Goal: Transaction & Acquisition: Purchase product/service

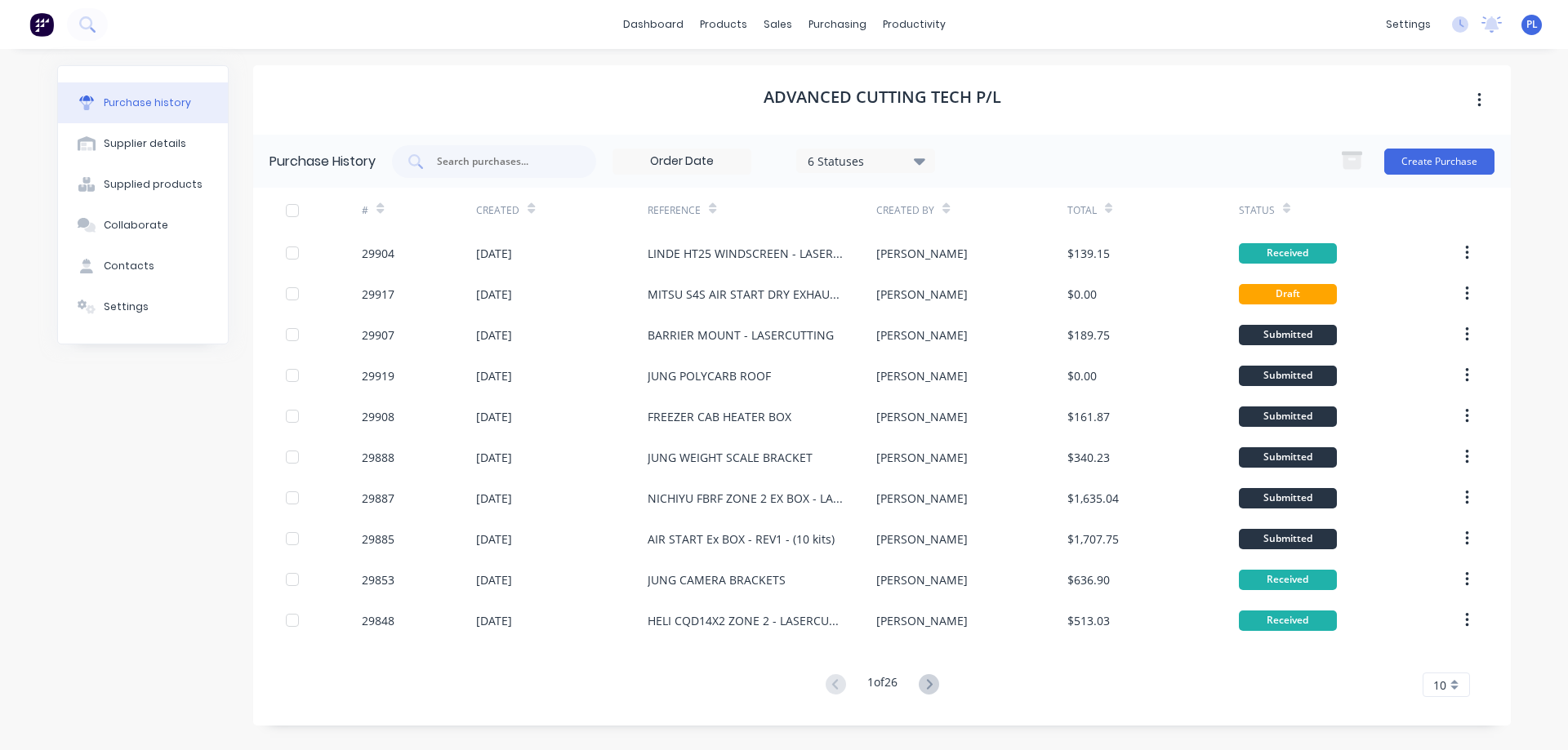
click at [165, 101] on div "Purchase history" at bounding box center [147, 103] width 88 height 14
click at [463, 164] on input "text" at bounding box center [503, 162] width 136 height 16
click at [464, 164] on input "text" at bounding box center [503, 162] width 136 height 16
click at [1452, 162] on button "Create Purchase" at bounding box center [1439, 161] width 110 height 26
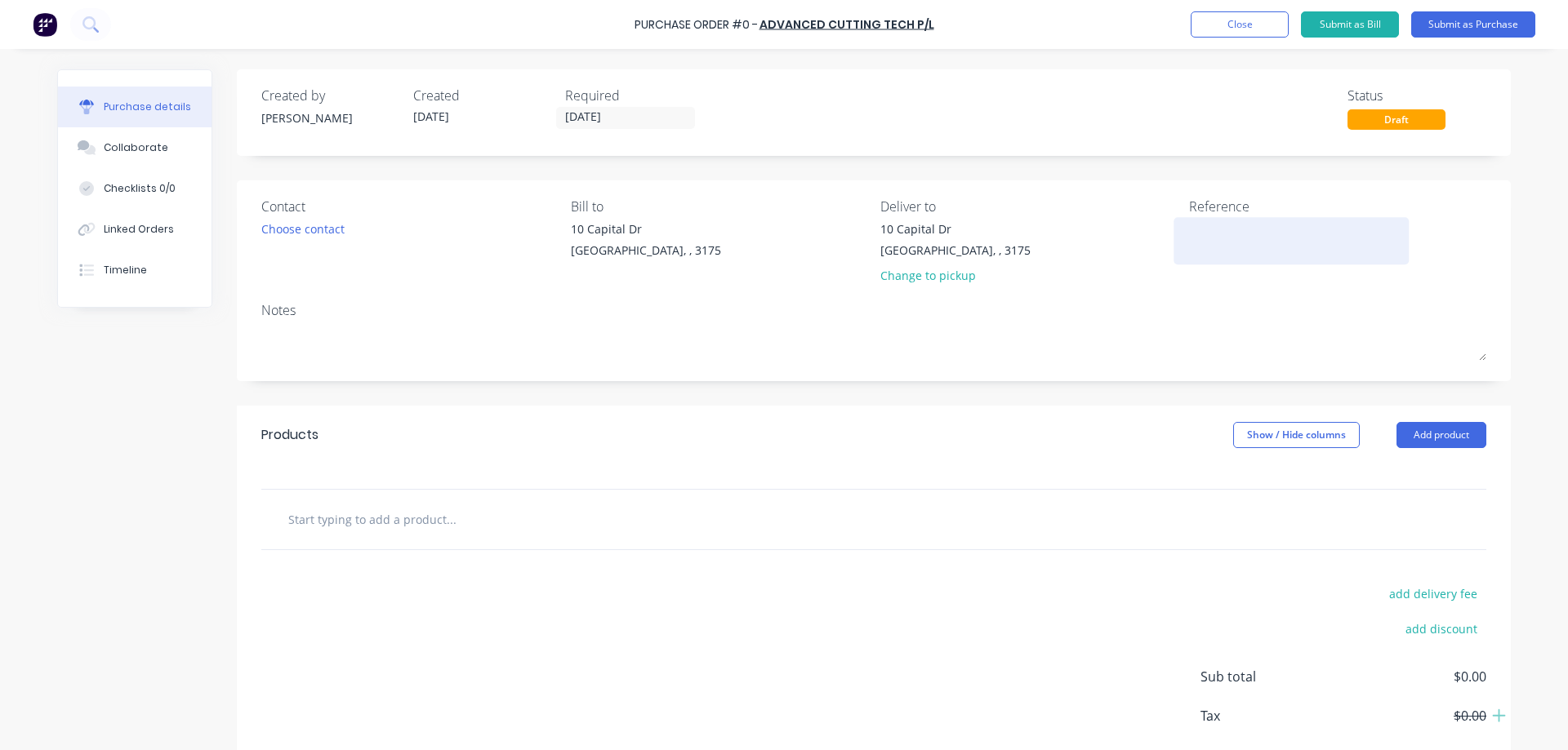
click at [1201, 235] on textarea at bounding box center [1290, 238] width 204 height 37
type textarea "WIRTGEN FAN COVER"
type textarea "x"
type textarea "WIRTGEN FAN COVER"
click at [133, 149] on div "Collaborate" at bounding box center [136, 147] width 64 height 14
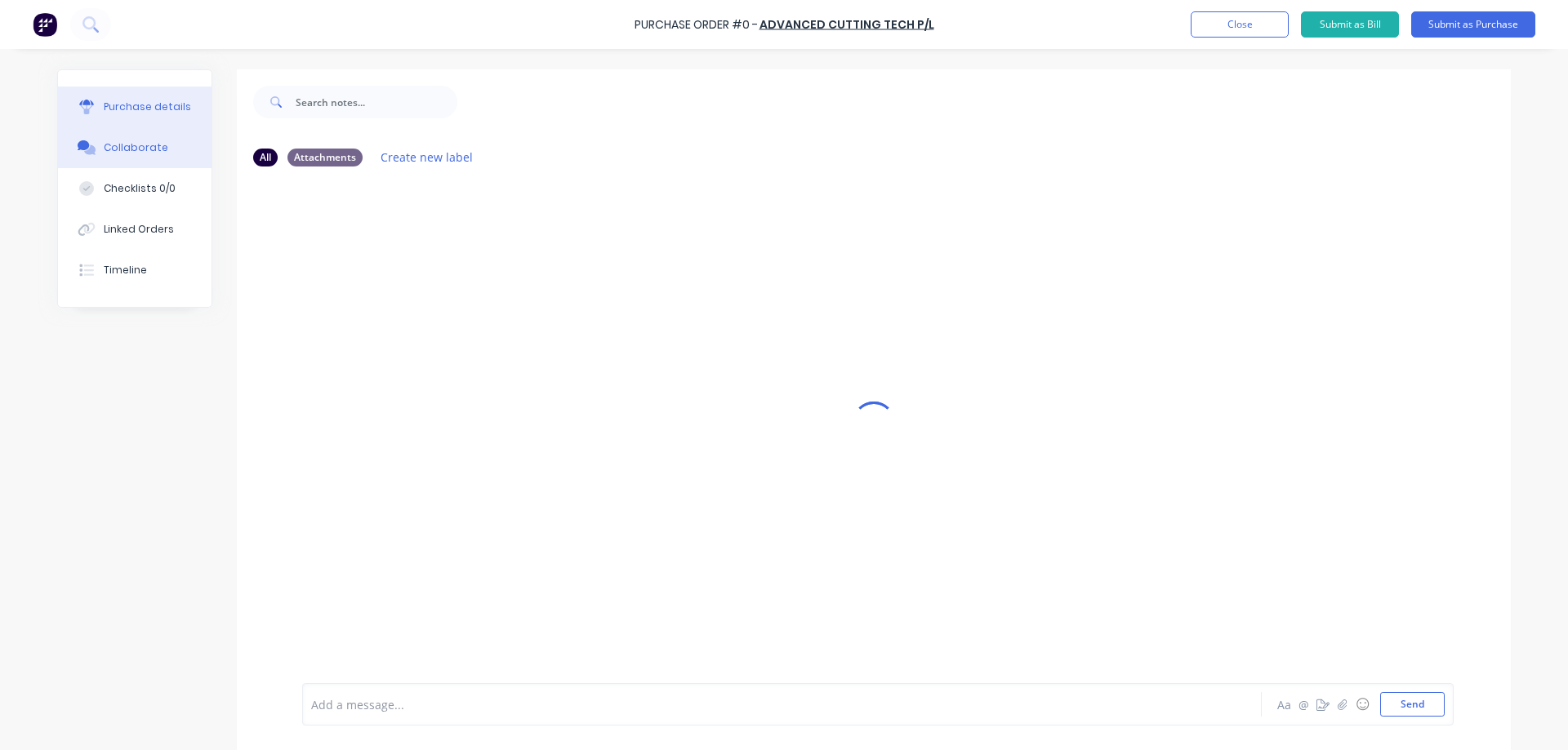
click at [149, 102] on div "Purchase details" at bounding box center [147, 107] width 88 height 14
type textarea "x"
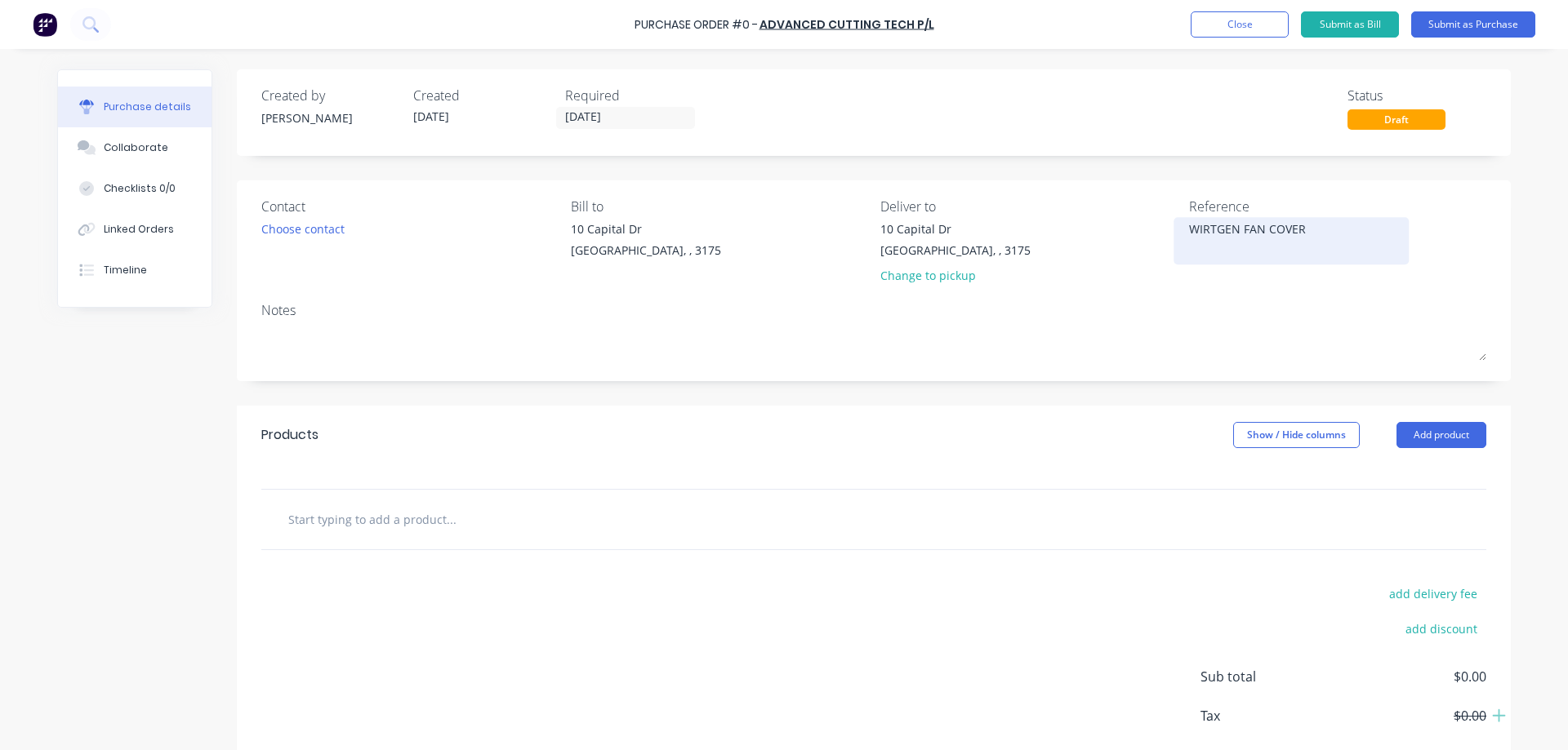
click at [1333, 224] on textarea "WIRTGEN FAN COVER" at bounding box center [1290, 238] width 204 height 37
type textarea "WIRTGEN FAN COVER 2025 - LASERC"
type textarea "x"
type textarea "WIRTGEN FAN COVER 2025 - LASERCU"
type textarea "x"
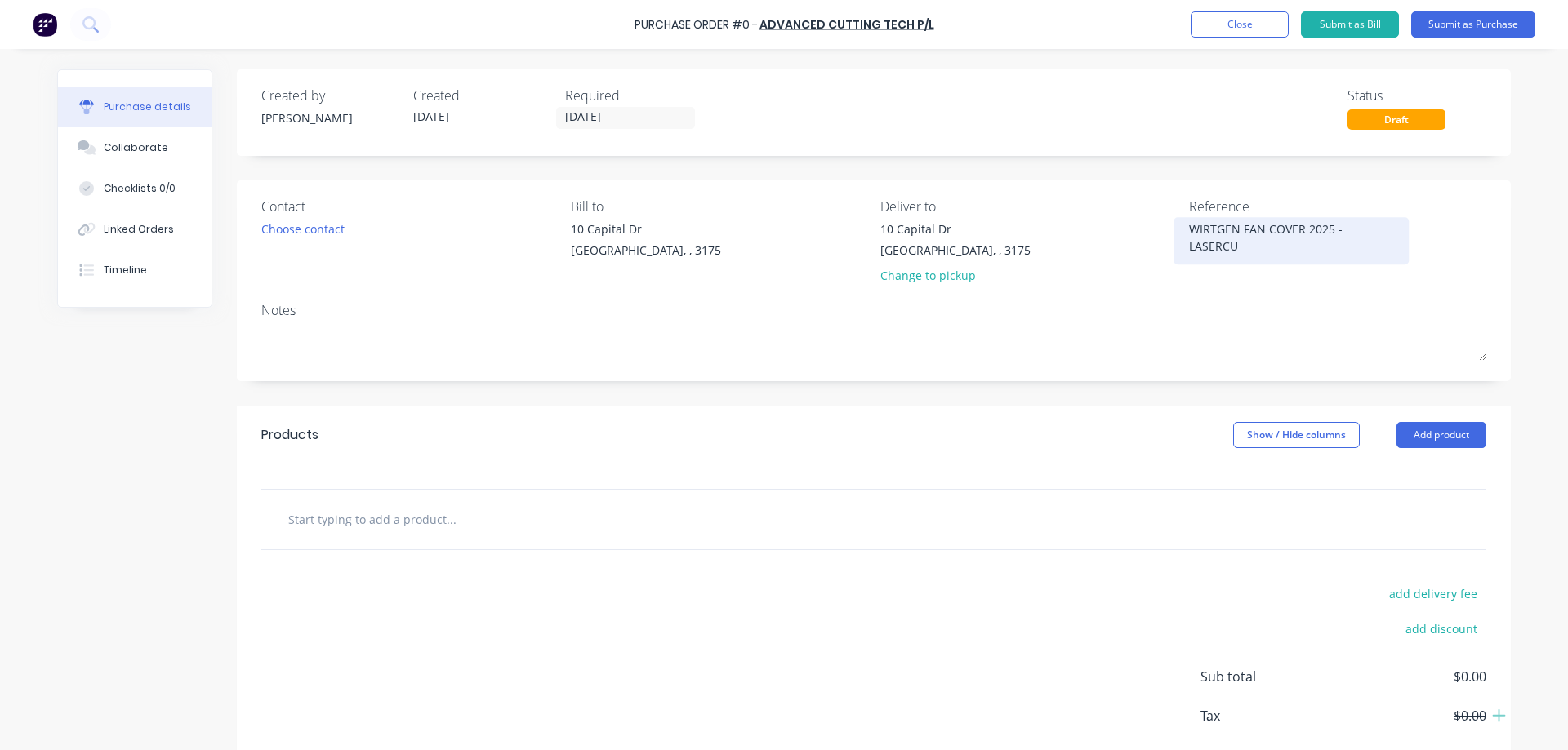
type textarea "WIRTGEN FAN COVER 2025 - LASERCUT"
type textarea "x"
type textarea "WIRTGEN FAN COVER 2025 - LASERCUTT"
type textarea "x"
type textarea "WIRTGEN FAN COVER 2025 - LASERCUTTI"
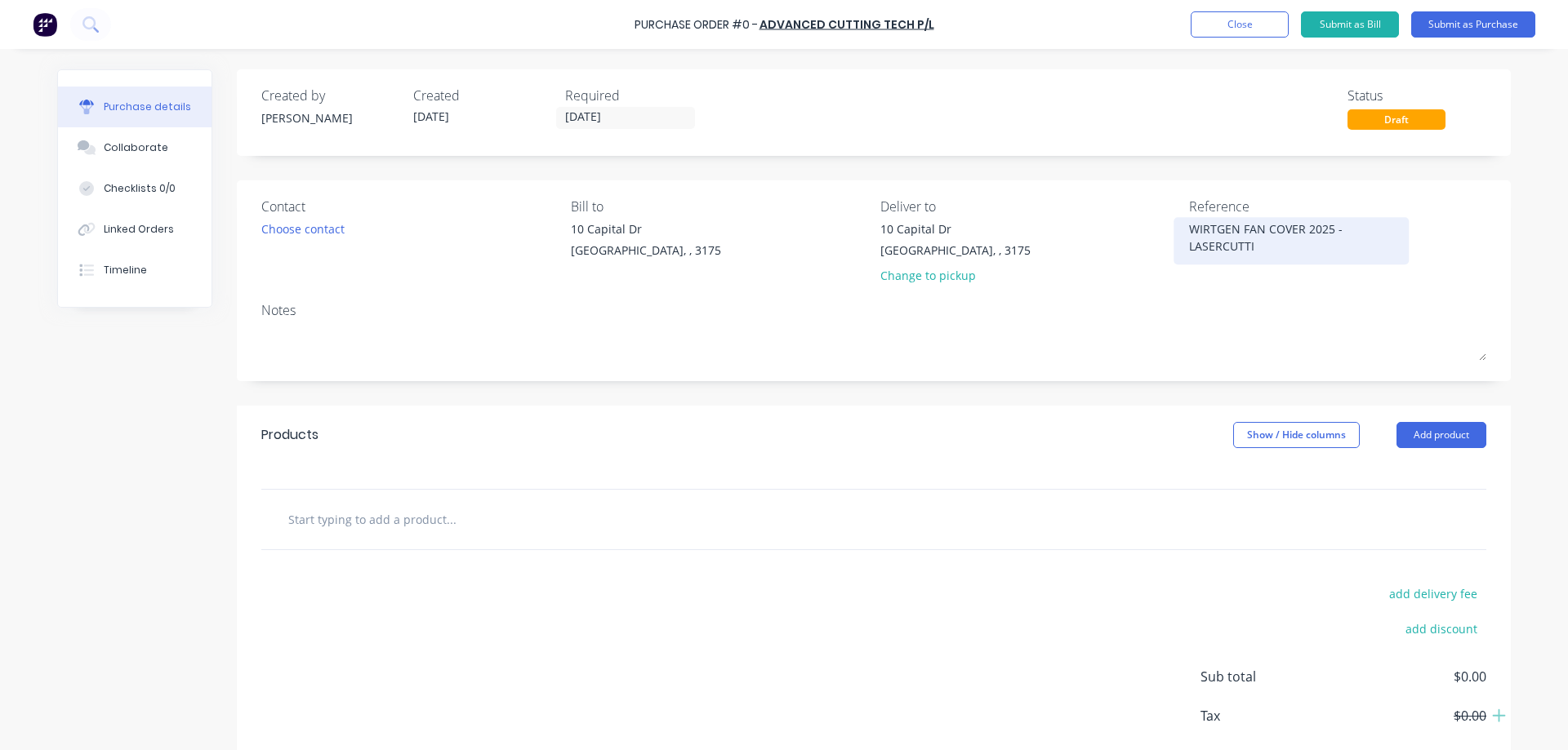
type textarea "x"
type textarea "WIRTGEN FAN COVER 2025 - LASERCUTTIN"
type textarea "x"
type textarea "WIRTGEN FAN COVER 2025 - LASERCUTTING"
type textarea "x"
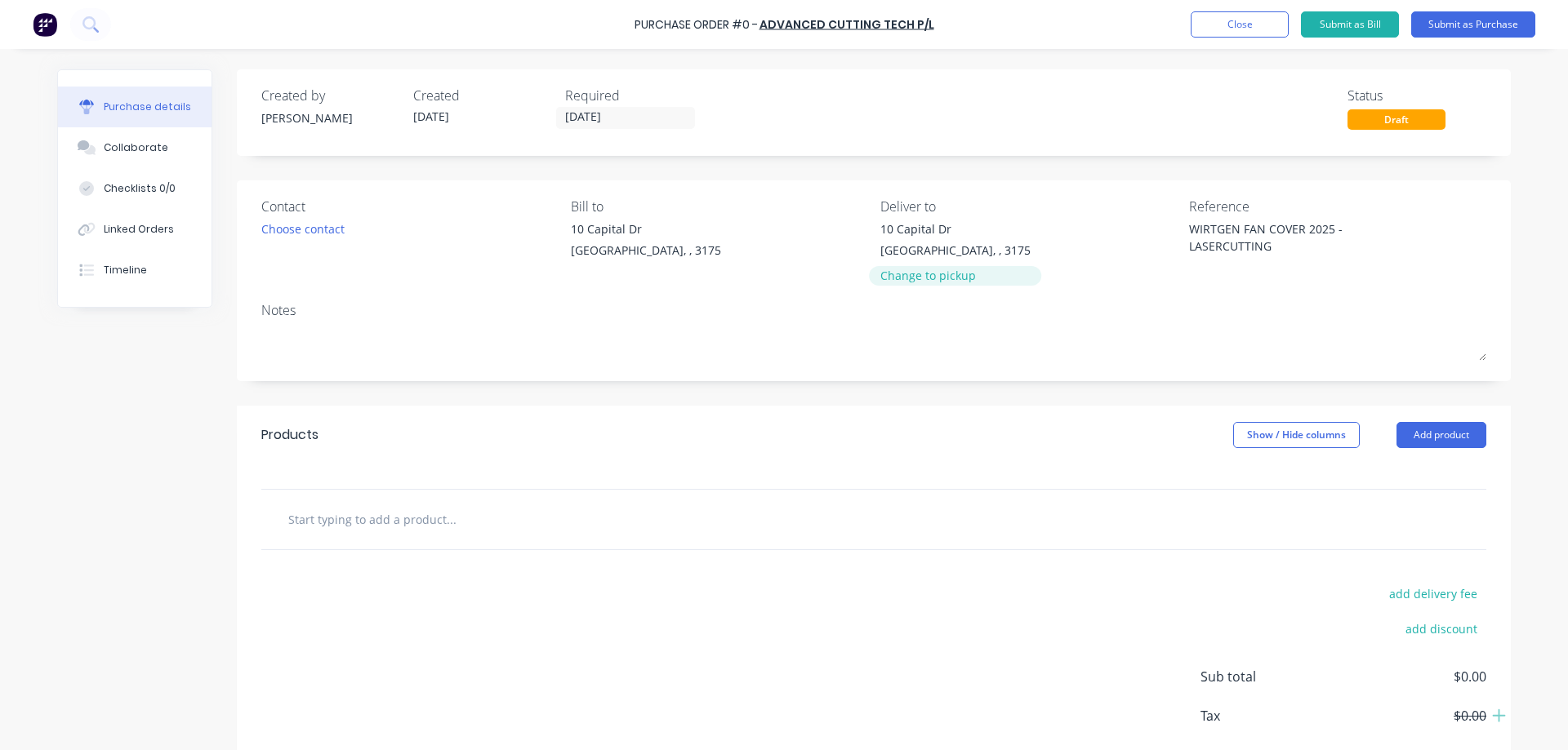
type textarea "WIRTGEN FAN COVER 2025 - LASERCUTTING"
click at [921, 278] on div "Change to pickup" at bounding box center [955, 275] width 150 height 17
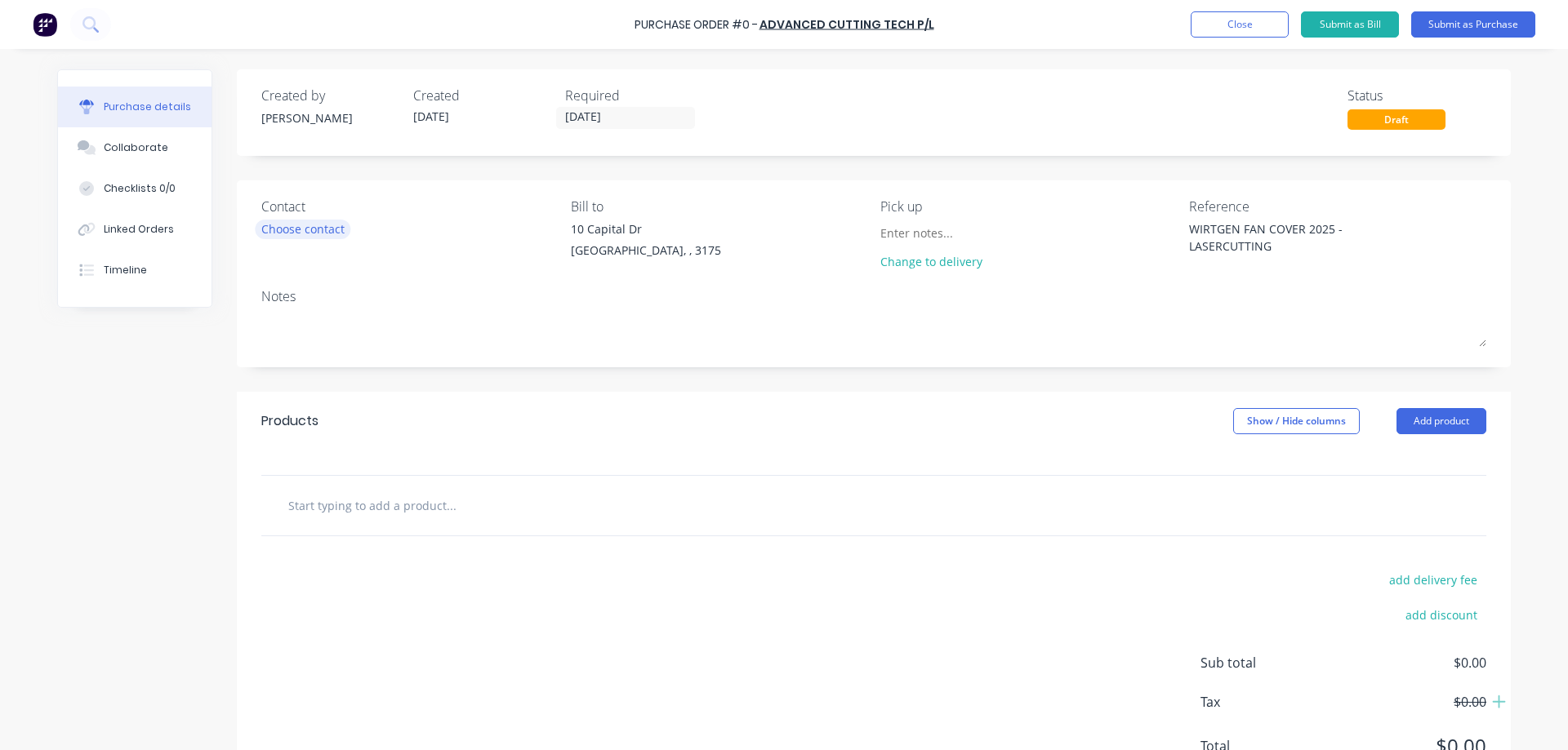
click at [308, 236] on div "Choose contact" at bounding box center [303, 229] width 83 height 17
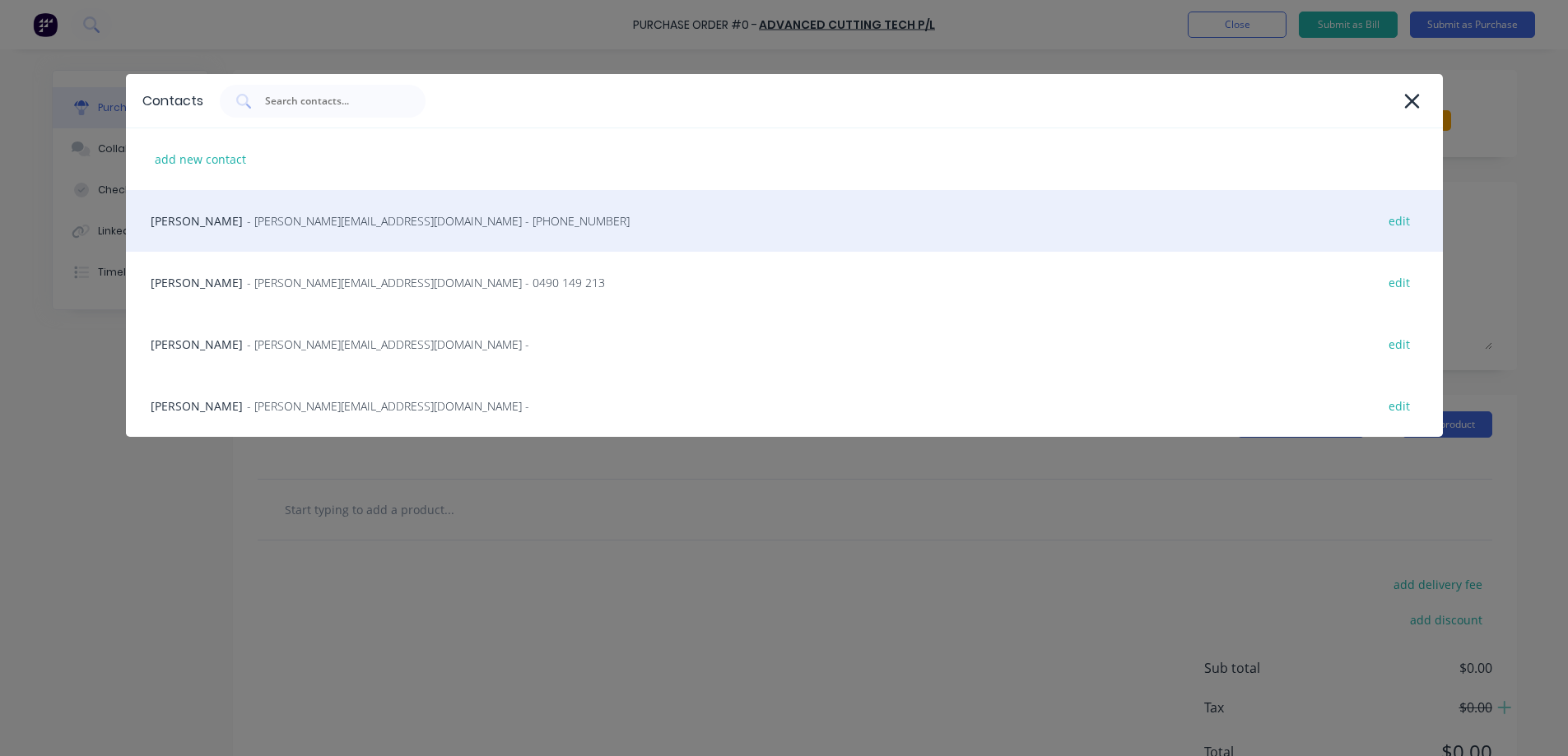
click at [218, 233] on div "James Rimbaldo - [EMAIL_ADDRESS][DOMAIN_NAME] - [PHONE_NUMBER] edit" at bounding box center [784, 220] width 1317 height 62
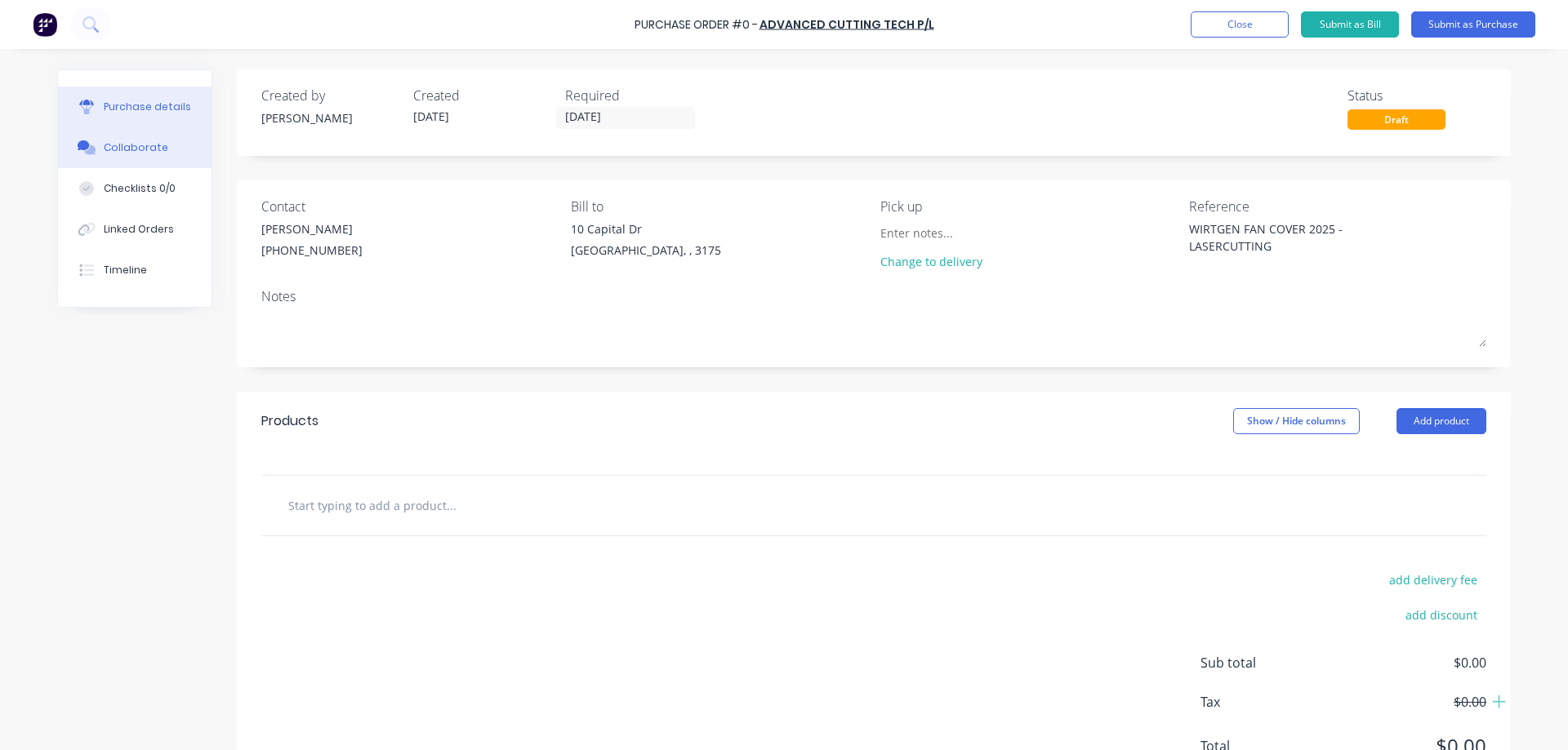
click at [104, 146] on div "Collaborate" at bounding box center [136, 147] width 64 height 14
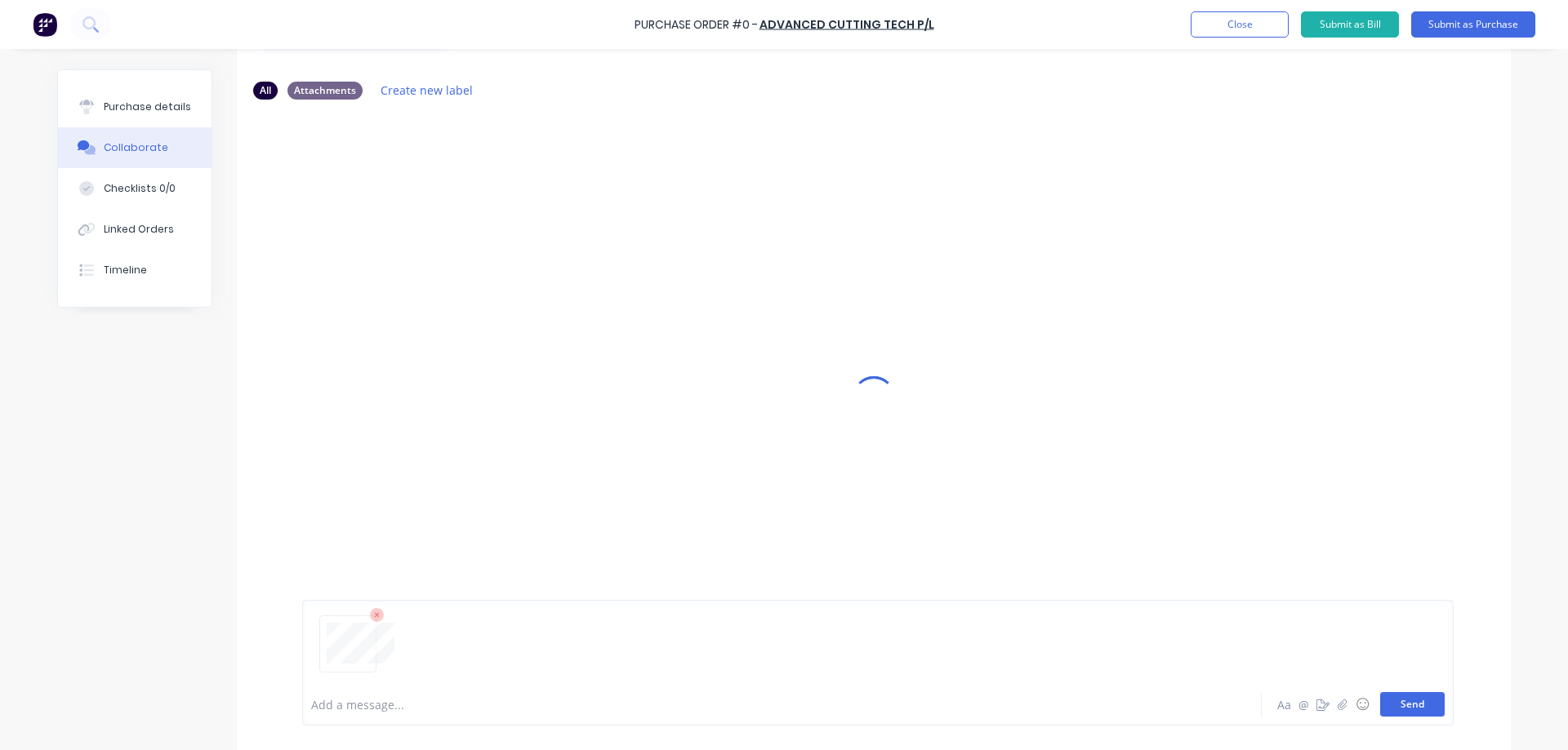
scroll to position [124, 0]
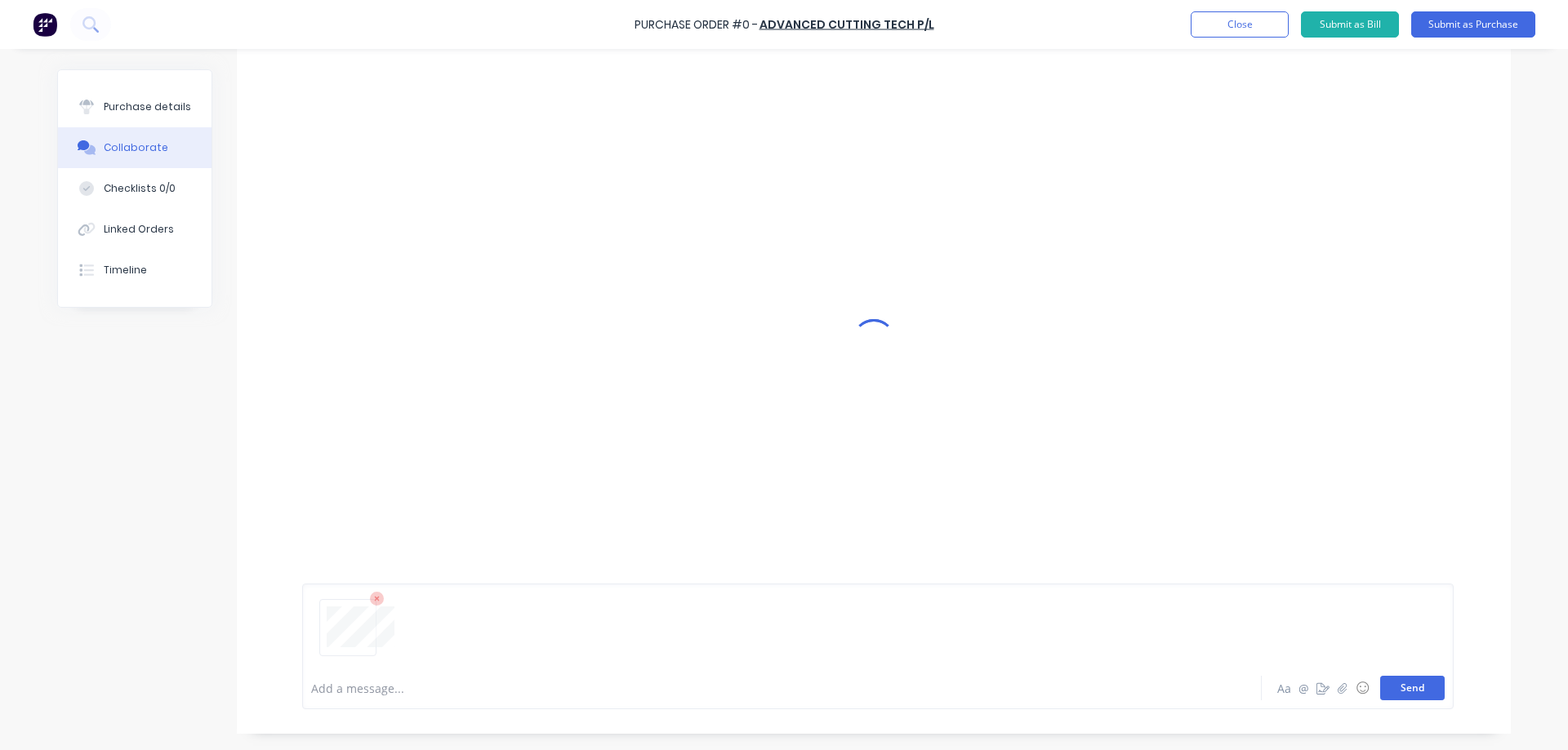
click at [1422, 691] on button "Send" at bounding box center [1412, 688] width 64 height 24
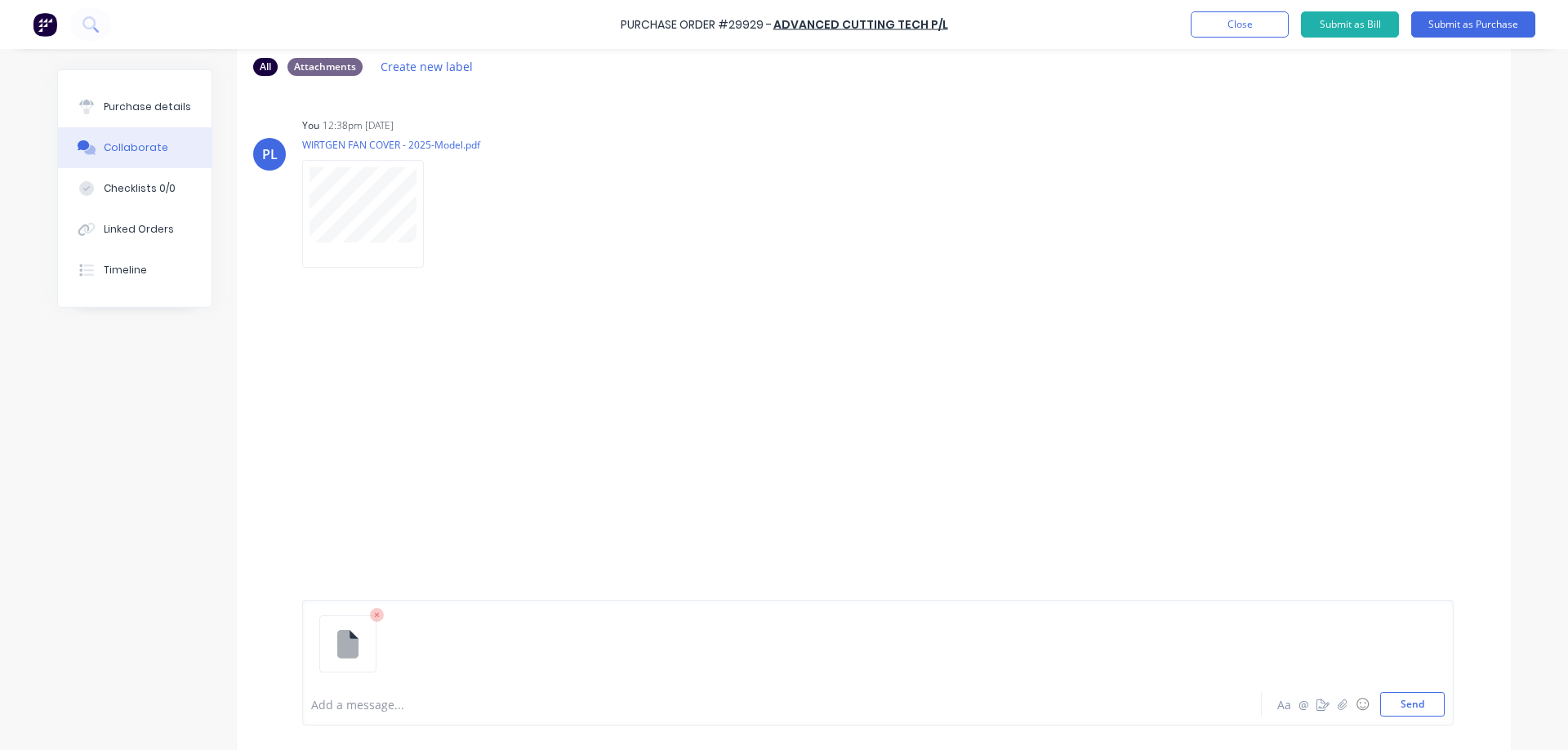
scroll to position [124, 0]
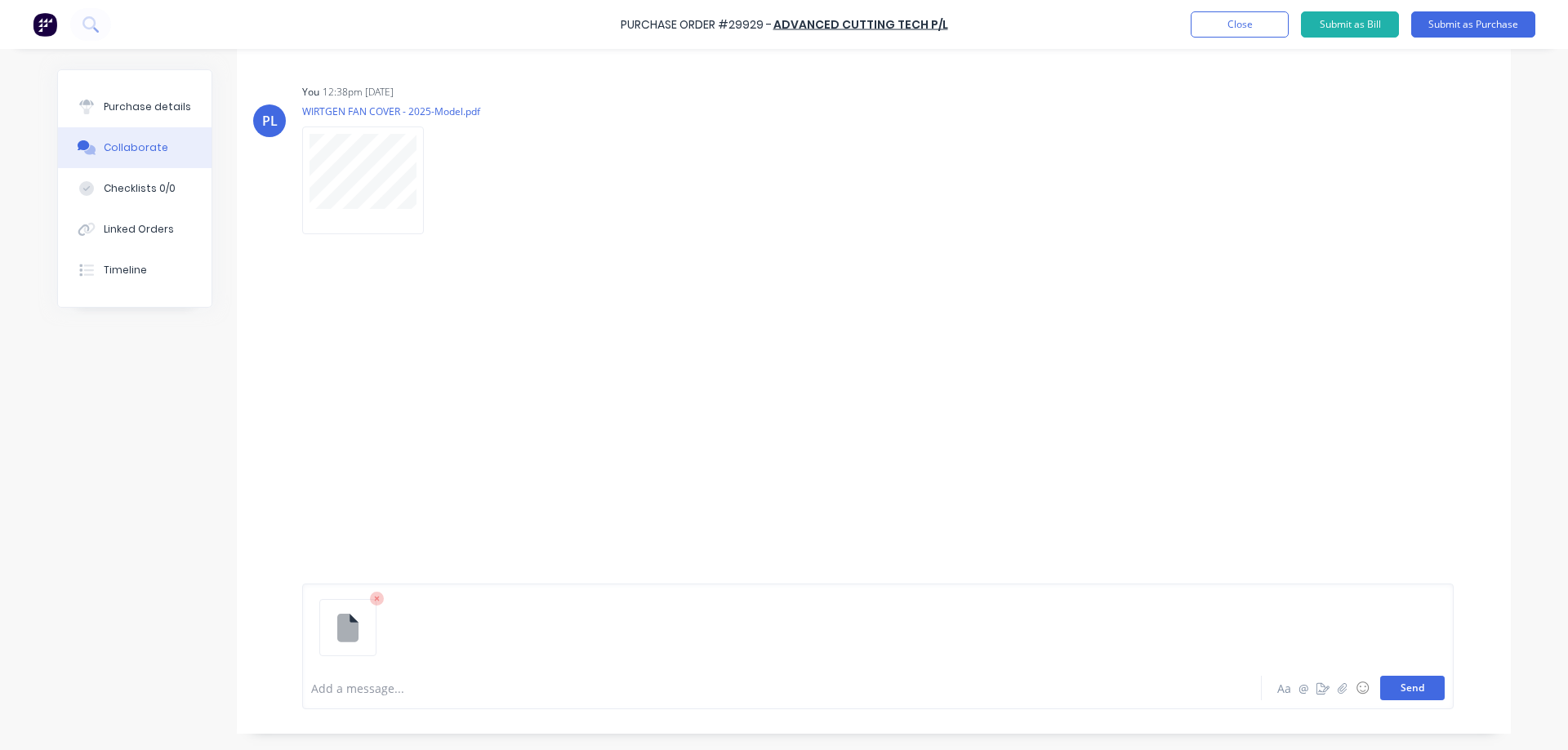
click at [1401, 686] on button "Send" at bounding box center [1412, 688] width 64 height 24
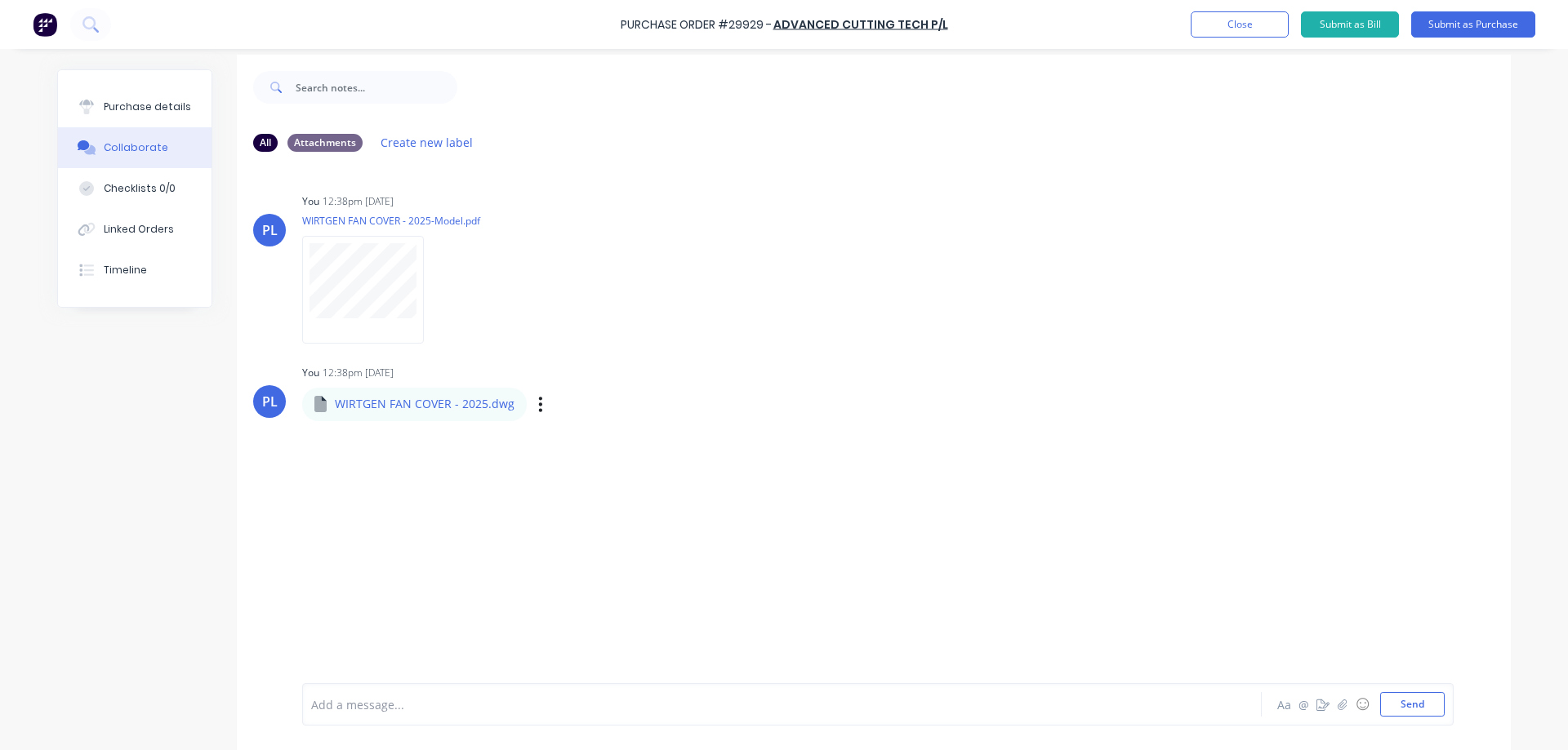
scroll to position [0, 0]
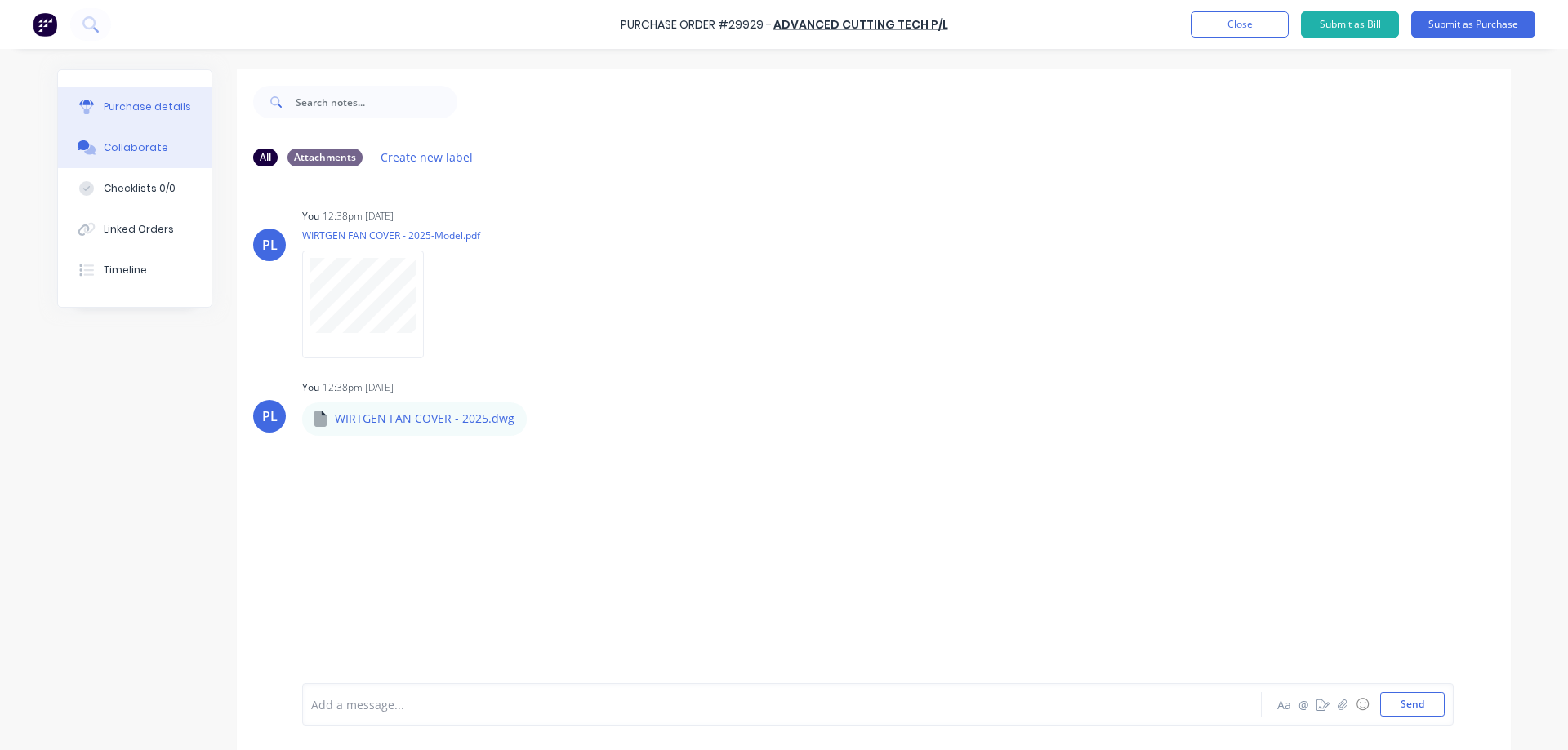
click at [114, 105] on div "Purchase details" at bounding box center [147, 107] width 88 height 14
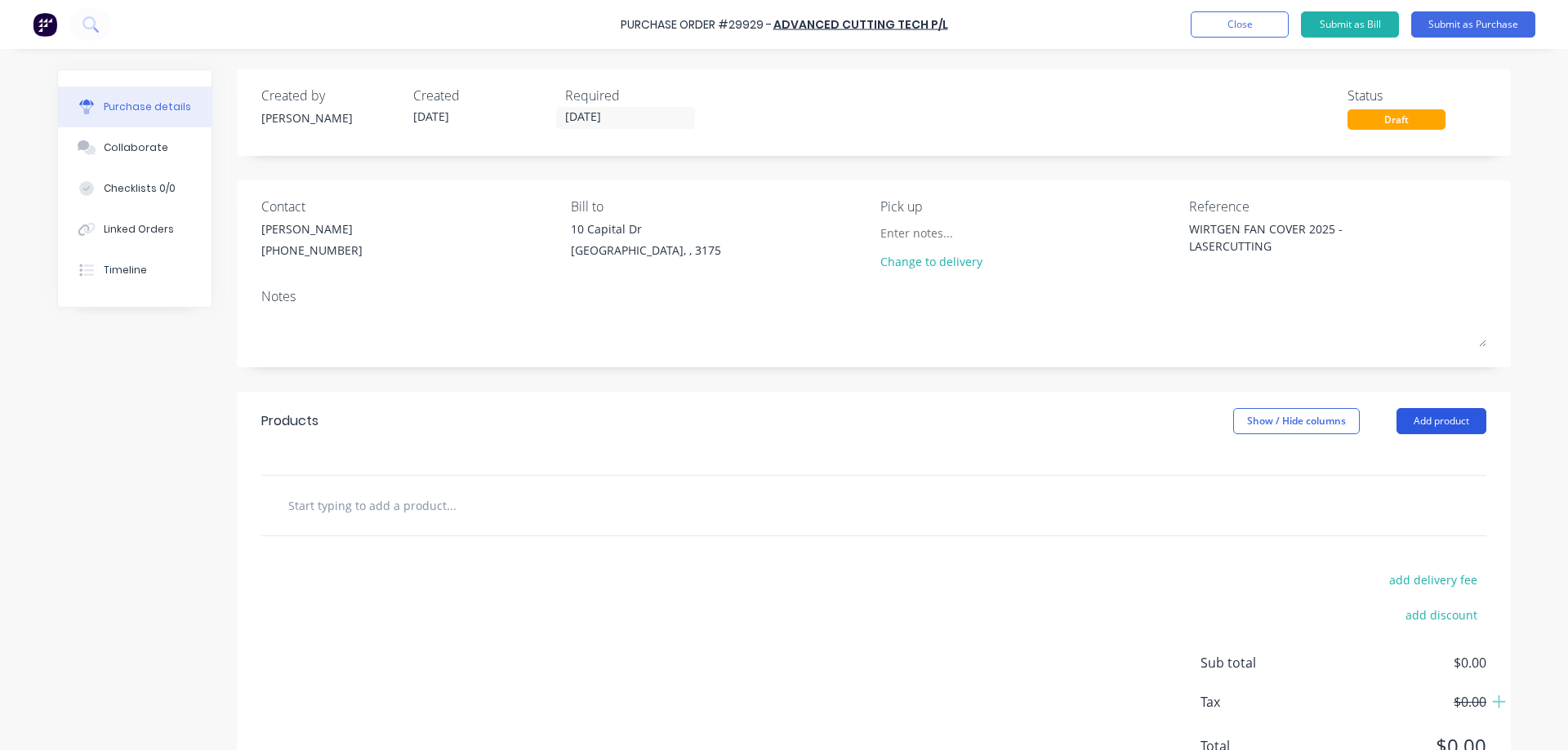
click at [1454, 423] on button "Add product" at bounding box center [1441, 421] width 90 height 26
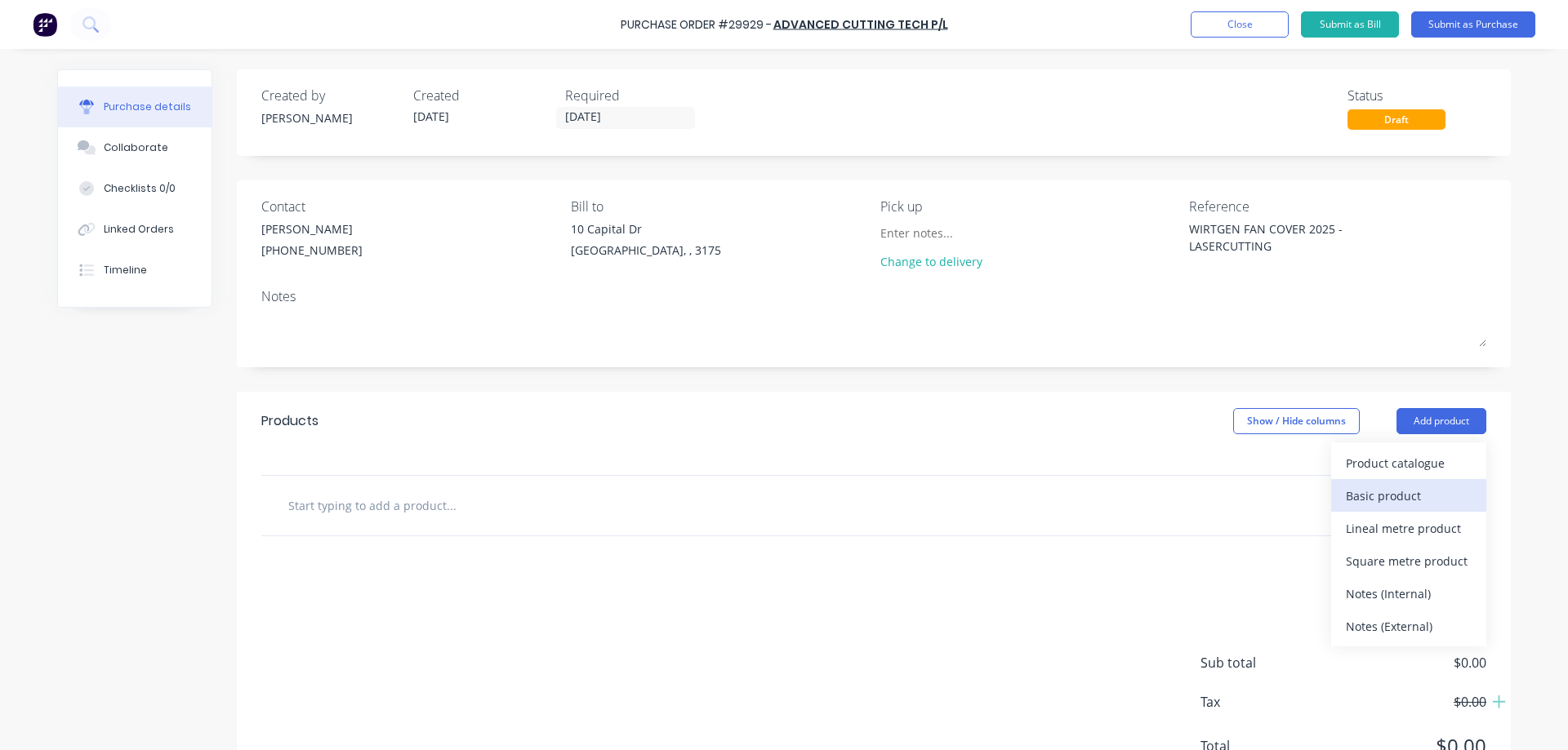
click at [1407, 491] on div "Basic product" at bounding box center [1408, 496] width 126 height 24
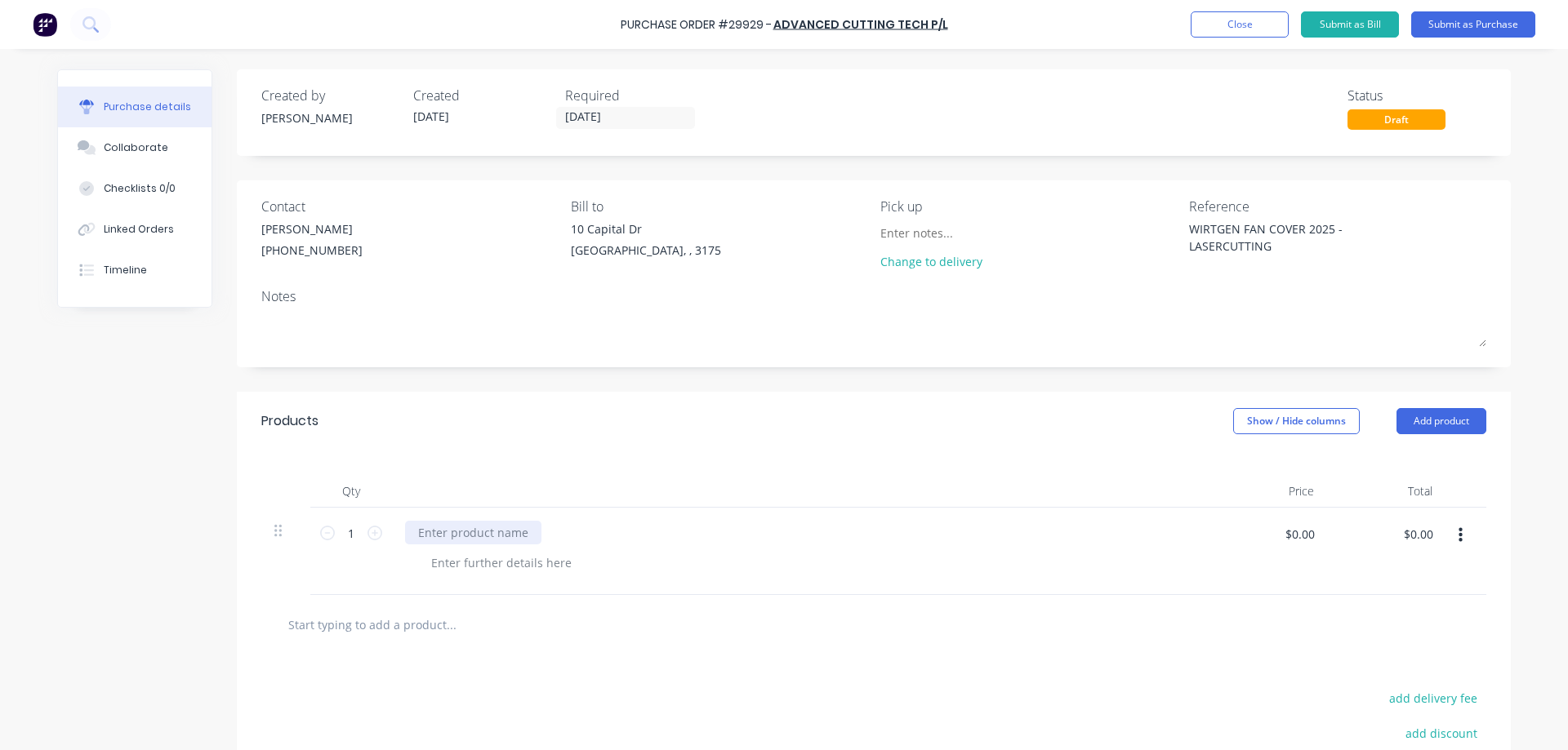
type textarea "x"
click at [507, 532] on div at bounding box center [473, 532] width 137 height 24
click at [541, 567] on div at bounding box center [501, 562] width 167 height 24
type textarea "x"
click at [493, 565] on div at bounding box center [501, 562] width 167 height 24
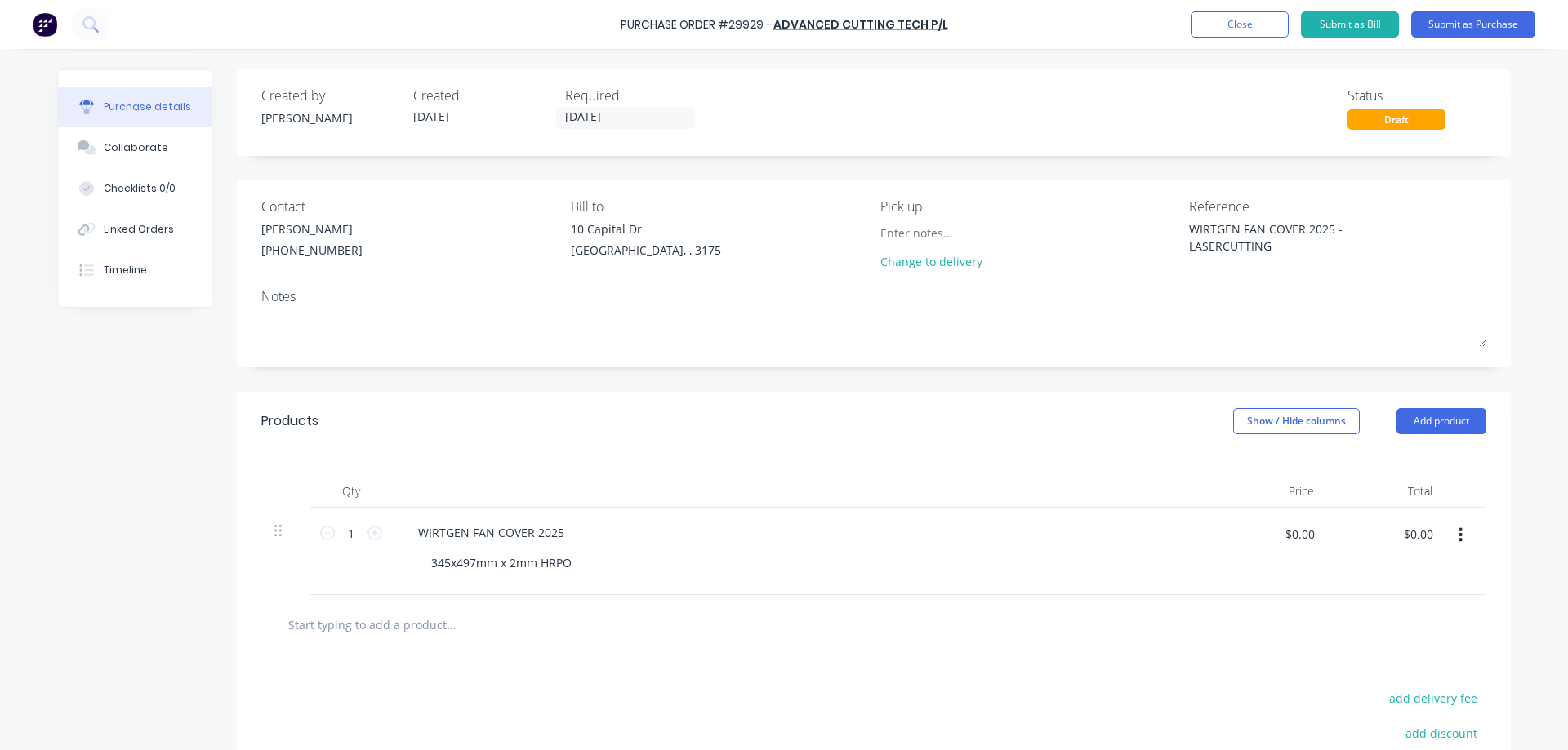
click at [528, 645] on div at bounding box center [874, 625] width 1225 height 60
click at [369, 535] on icon at bounding box center [374, 533] width 14 height 14
type textarea "x"
type input "2"
click at [369, 535] on icon at bounding box center [374, 533] width 14 height 14
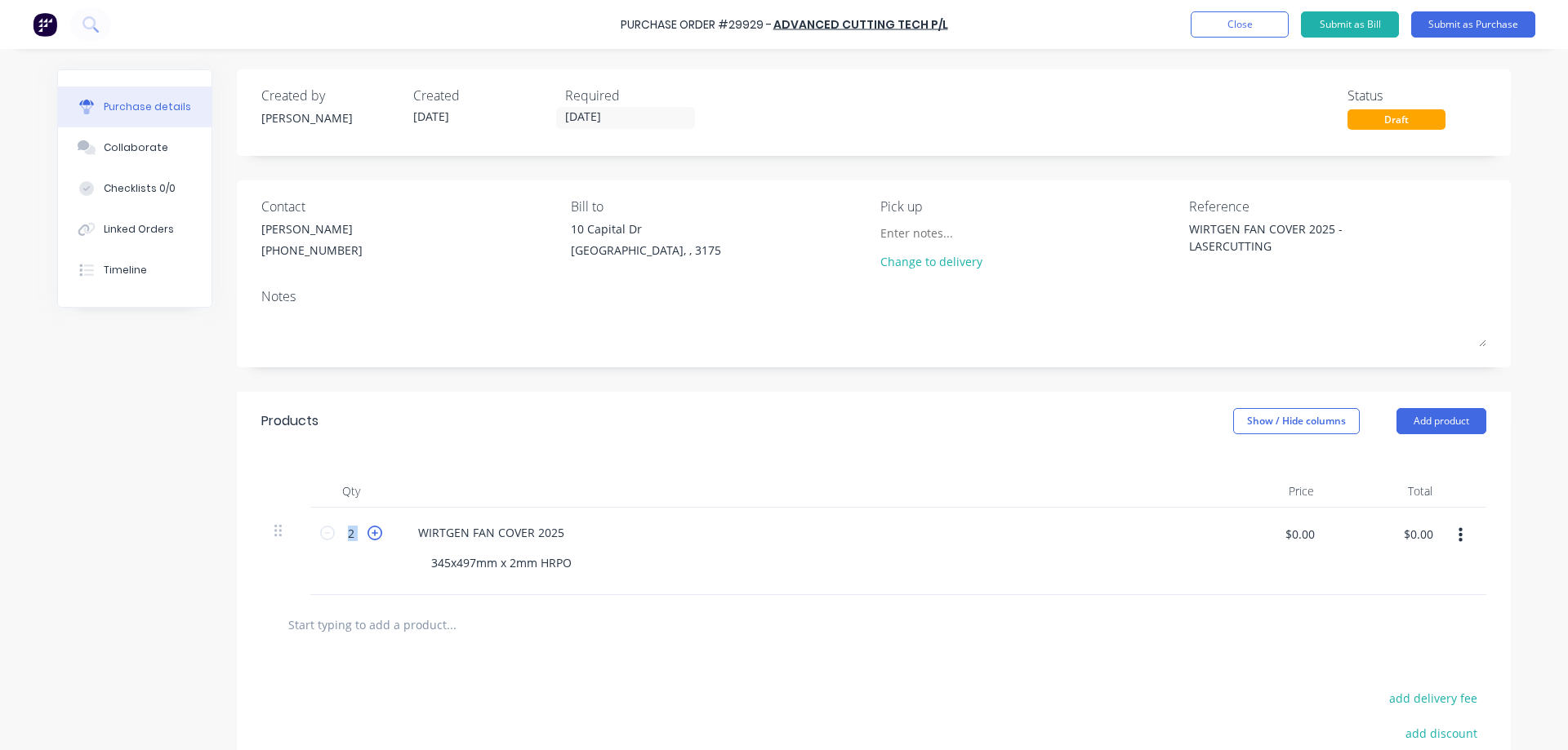
type textarea "x"
type input "3"
click at [145, 591] on div "Created by [PERSON_NAME] Created [DATE] Required [DATE] Status Draft Contact [P…" at bounding box center [784, 496] width 1454 height 854
click at [1475, 27] on button "Submit as Purchase" at bounding box center [1472, 24] width 124 height 26
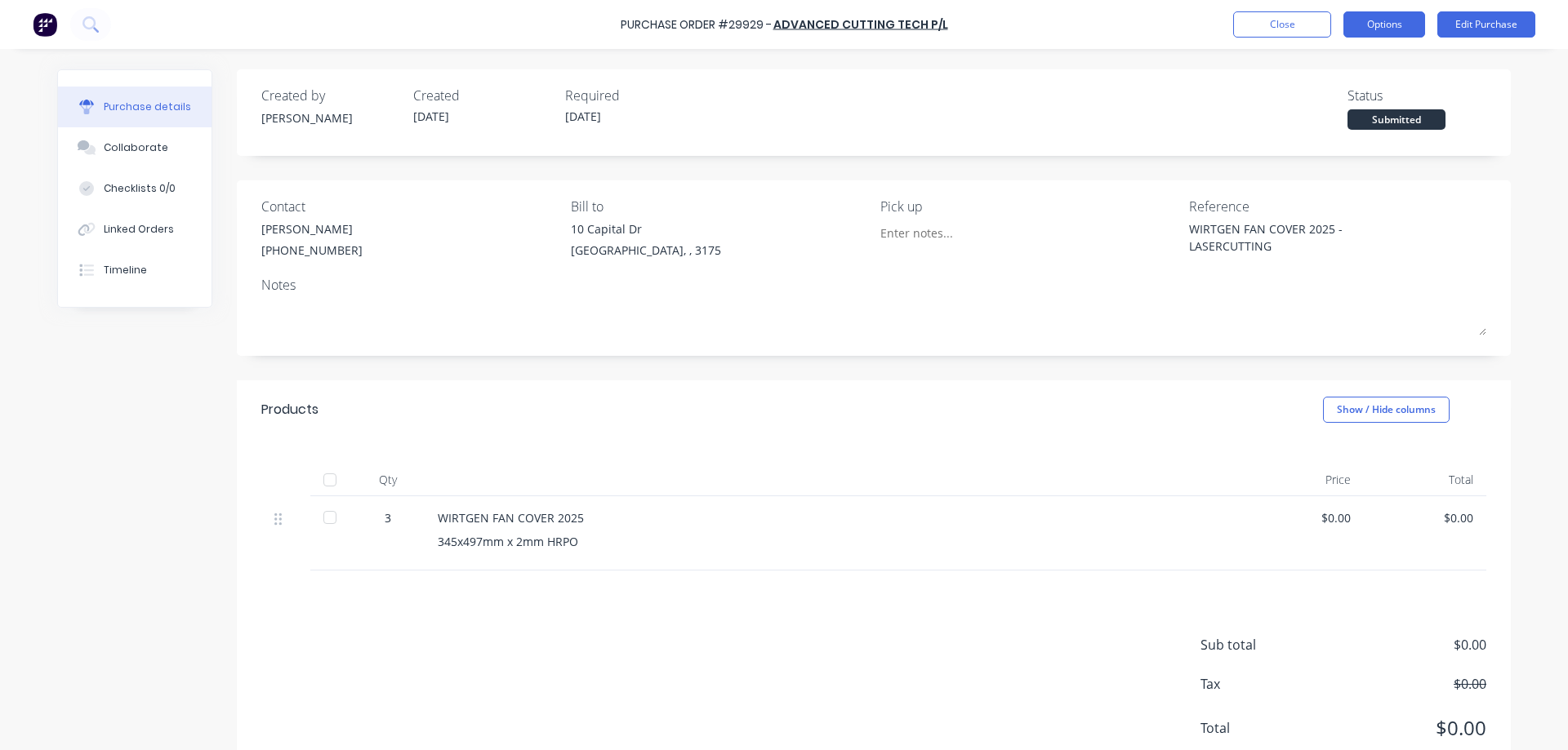
click at [1374, 28] on button "Options" at bounding box center [1383, 24] width 81 height 26
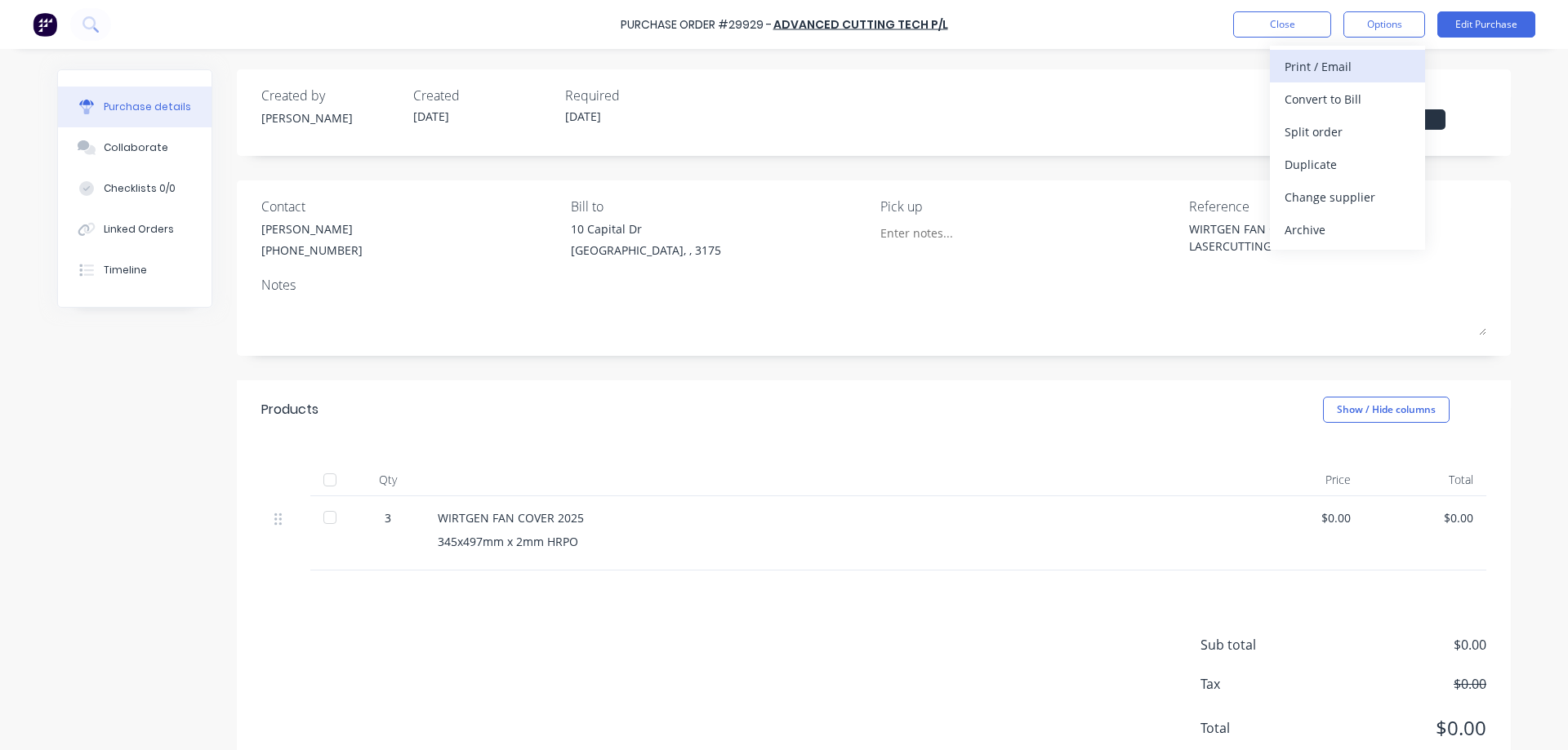
click at [1336, 67] on div "Print / Email" at bounding box center [1347, 66] width 126 height 24
click at [1314, 135] on div "Without pricing" at bounding box center [1347, 131] width 126 height 24
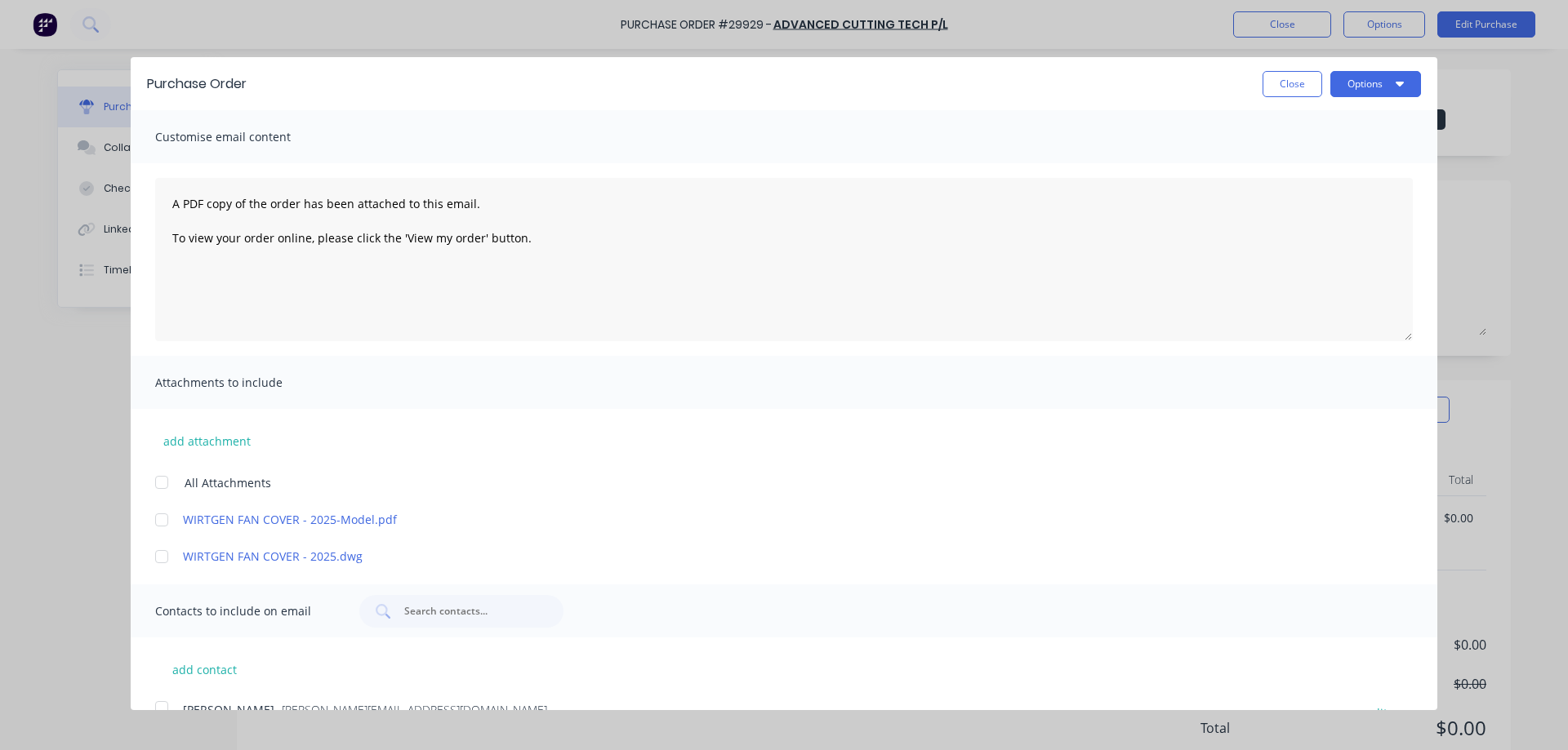
click at [157, 479] on div at bounding box center [162, 482] width 33 height 33
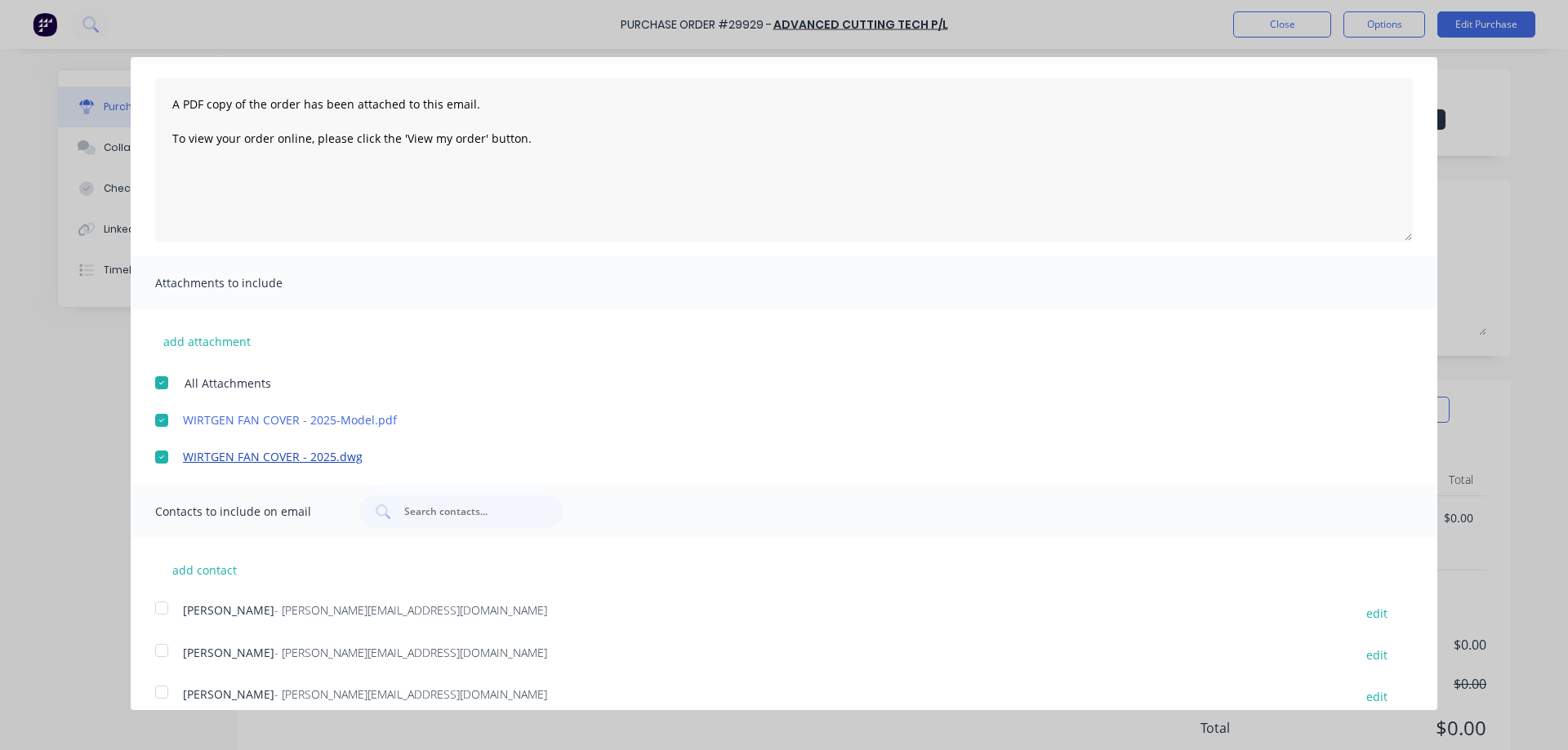
scroll to position [159, 0]
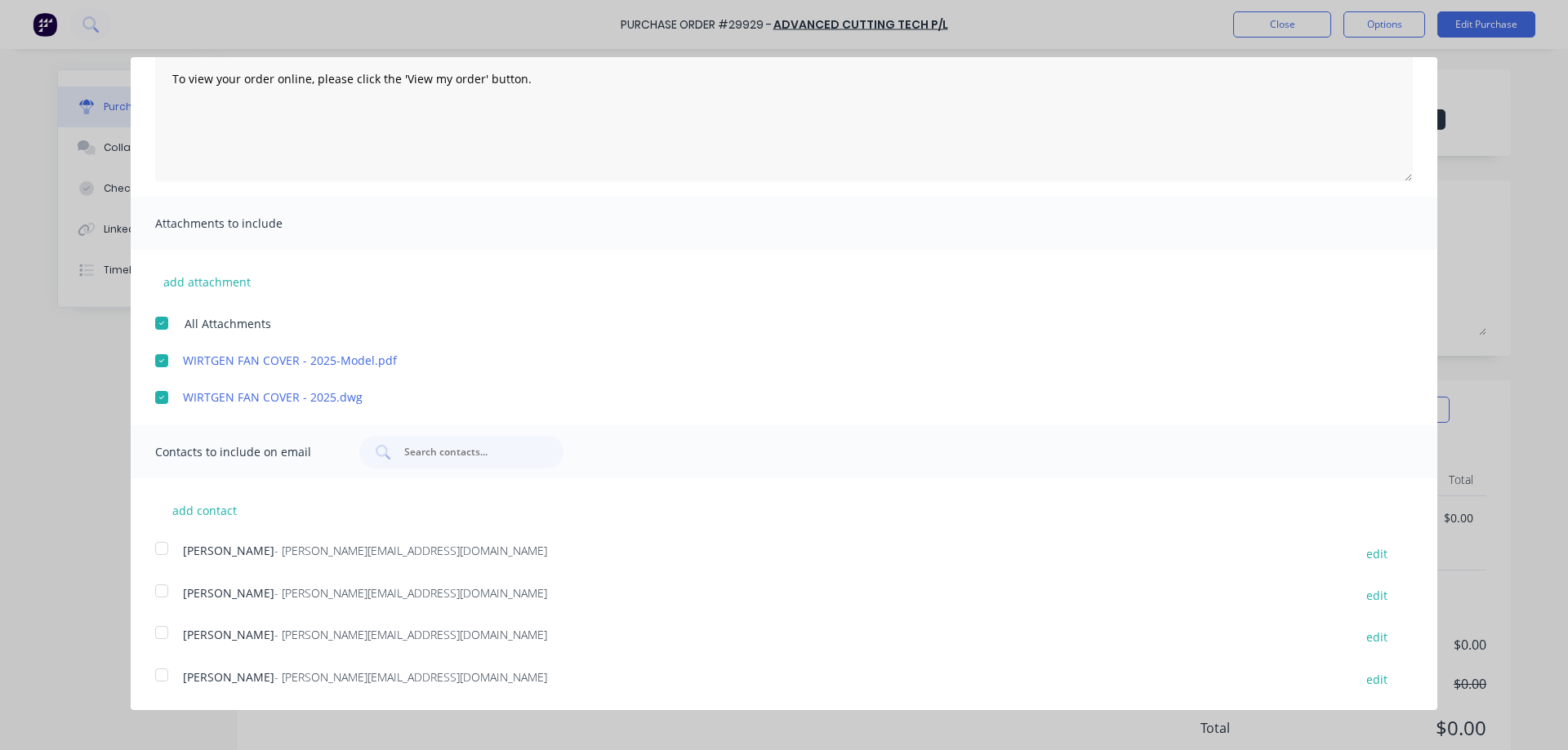
click at [157, 675] on div at bounding box center [162, 675] width 33 height 33
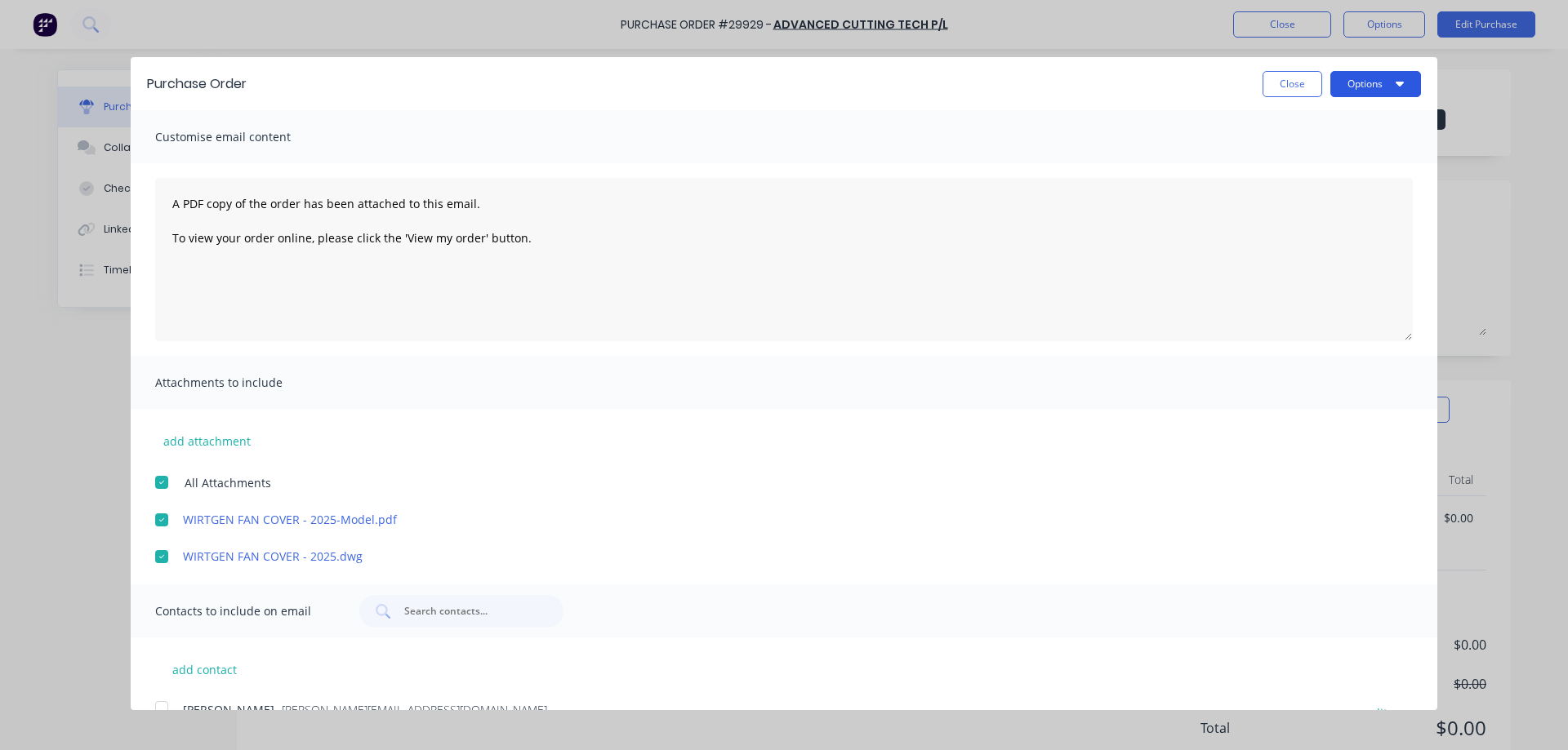
click at [1349, 90] on button "Options" at bounding box center [1375, 84] width 90 height 26
click at [1312, 164] on div "Email" at bounding box center [1343, 158] width 126 height 24
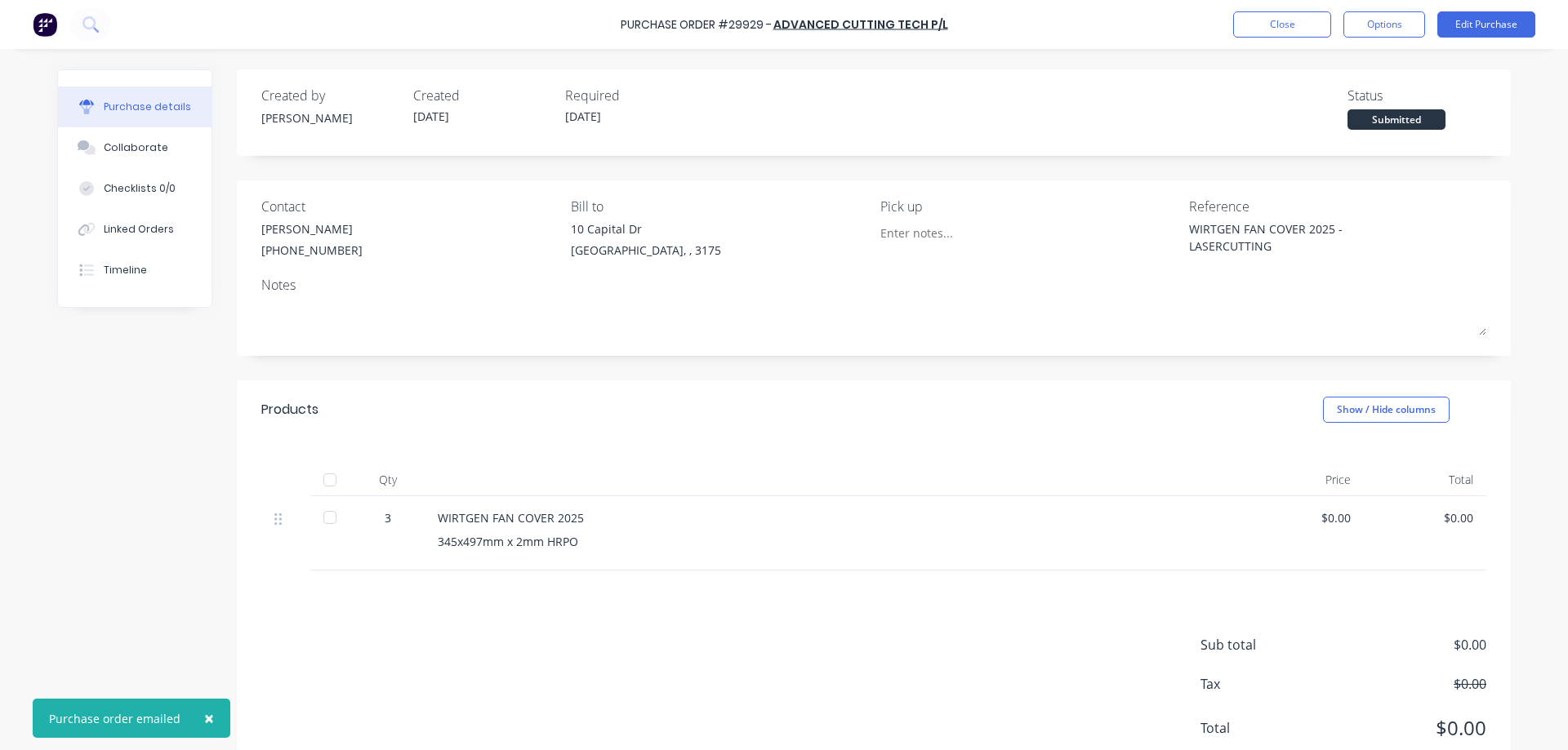
type textarea "x"
